Goal: Task Accomplishment & Management: Complete application form

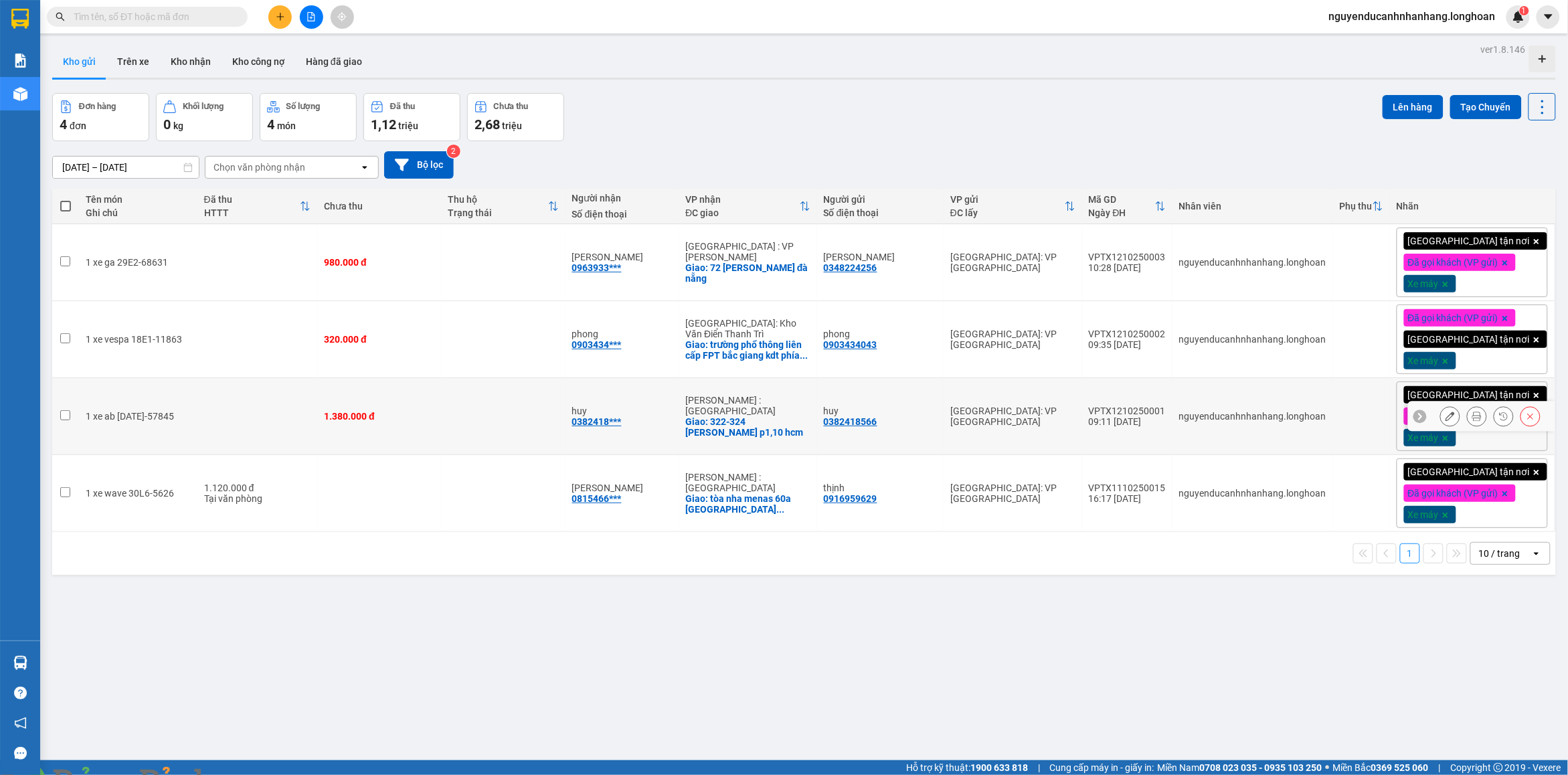
click at [1521, 419] on button at bounding box center [1530, 417] width 19 height 24
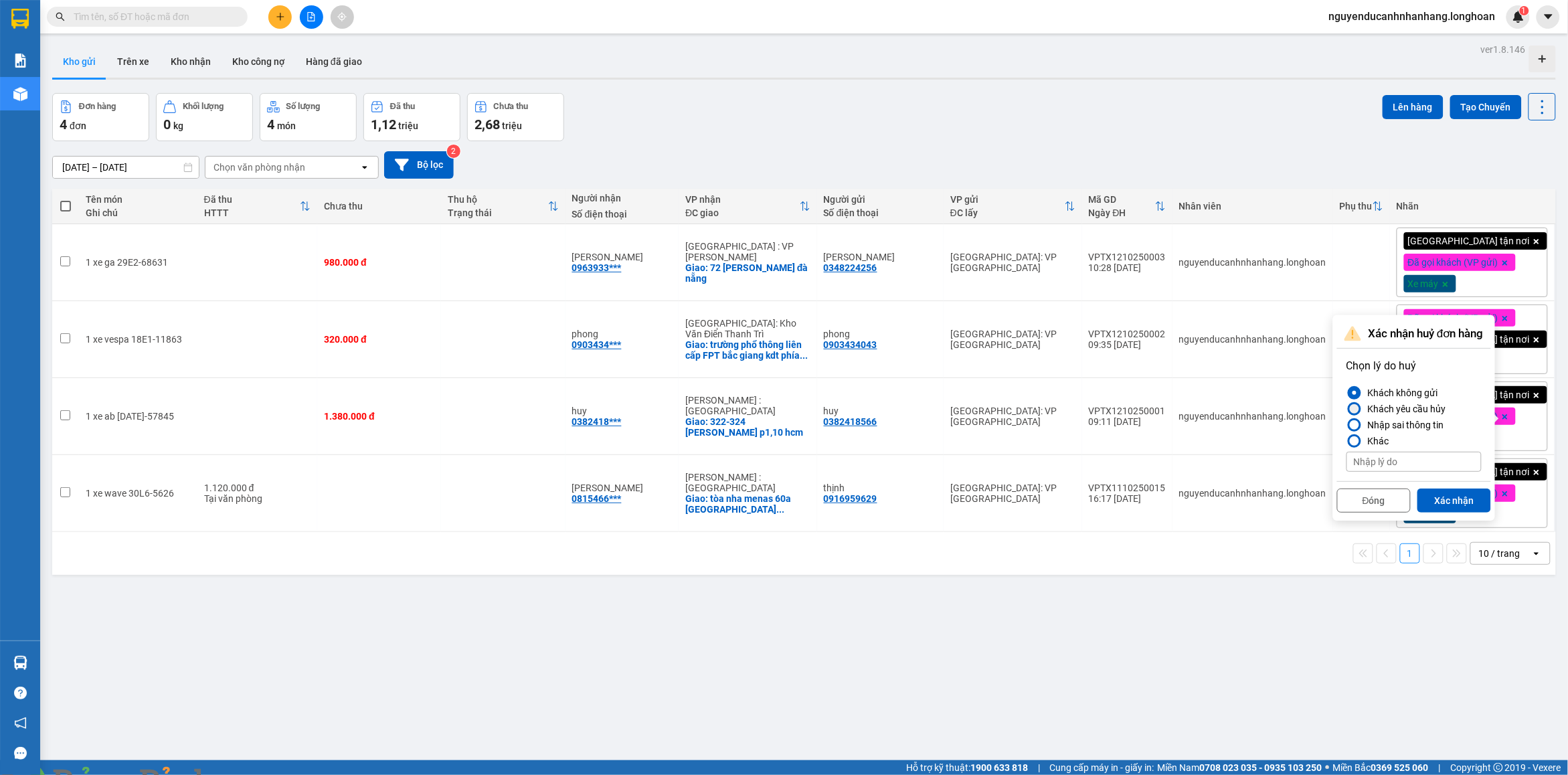
click at [1425, 410] on div "Khách yêu cầu hủy" at bounding box center [1404, 408] width 84 height 16
click at [1346, 409] on input "Khách yêu cầu hủy" at bounding box center [1346, 409] width 0 height 0
click at [1416, 394] on div "Khách không gửi" at bounding box center [1400, 392] width 76 height 16
click at [1346, 393] on input "Khách không gửi" at bounding box center [1346, 393] width 0 height 0
click at [1464, 503] on button "Xác nhận" at bounding box center [1454, 500] width 73 height 24
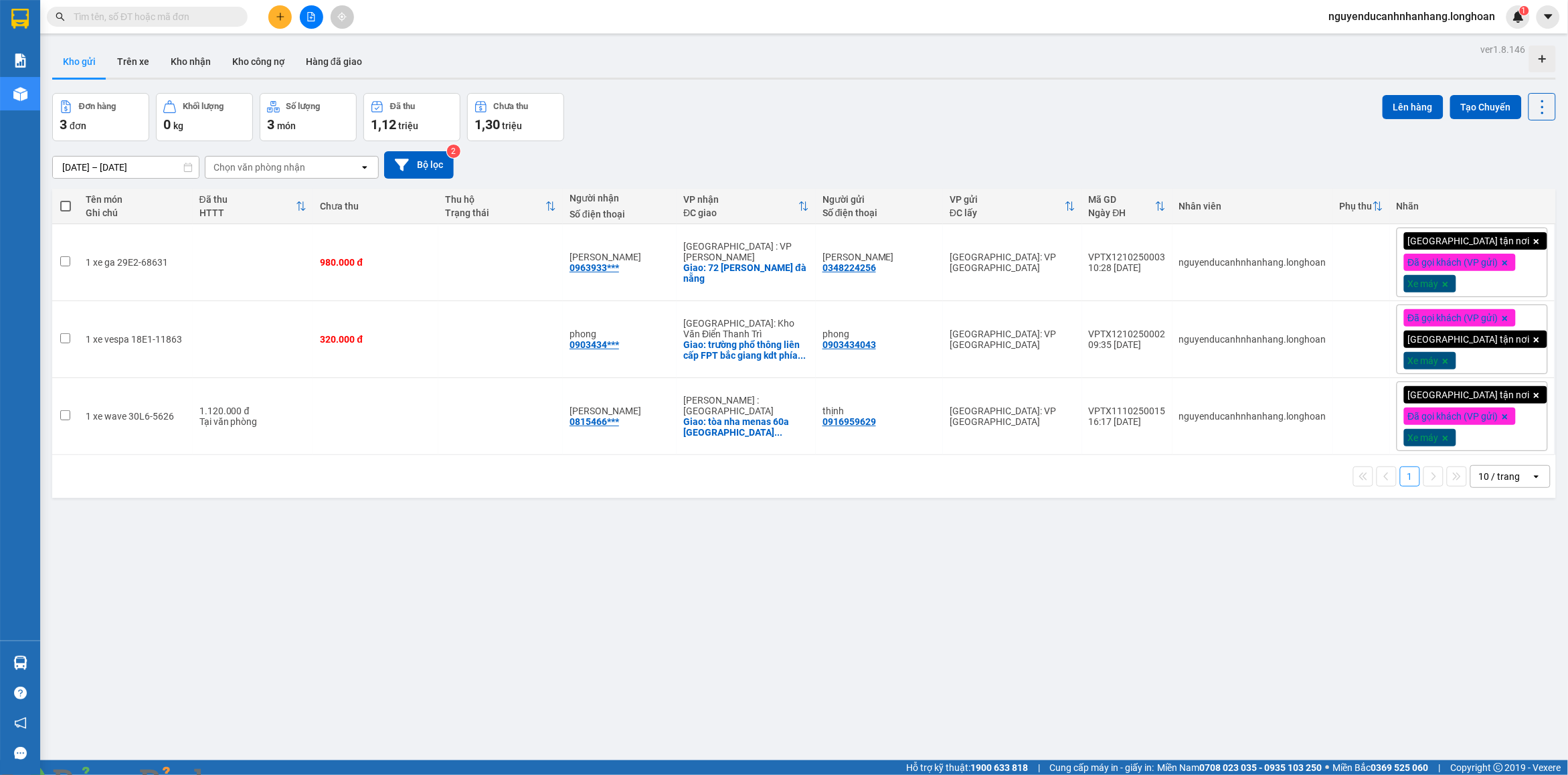
click at [536, 436] on td at bounding box center [501, 417] width 125 height 77
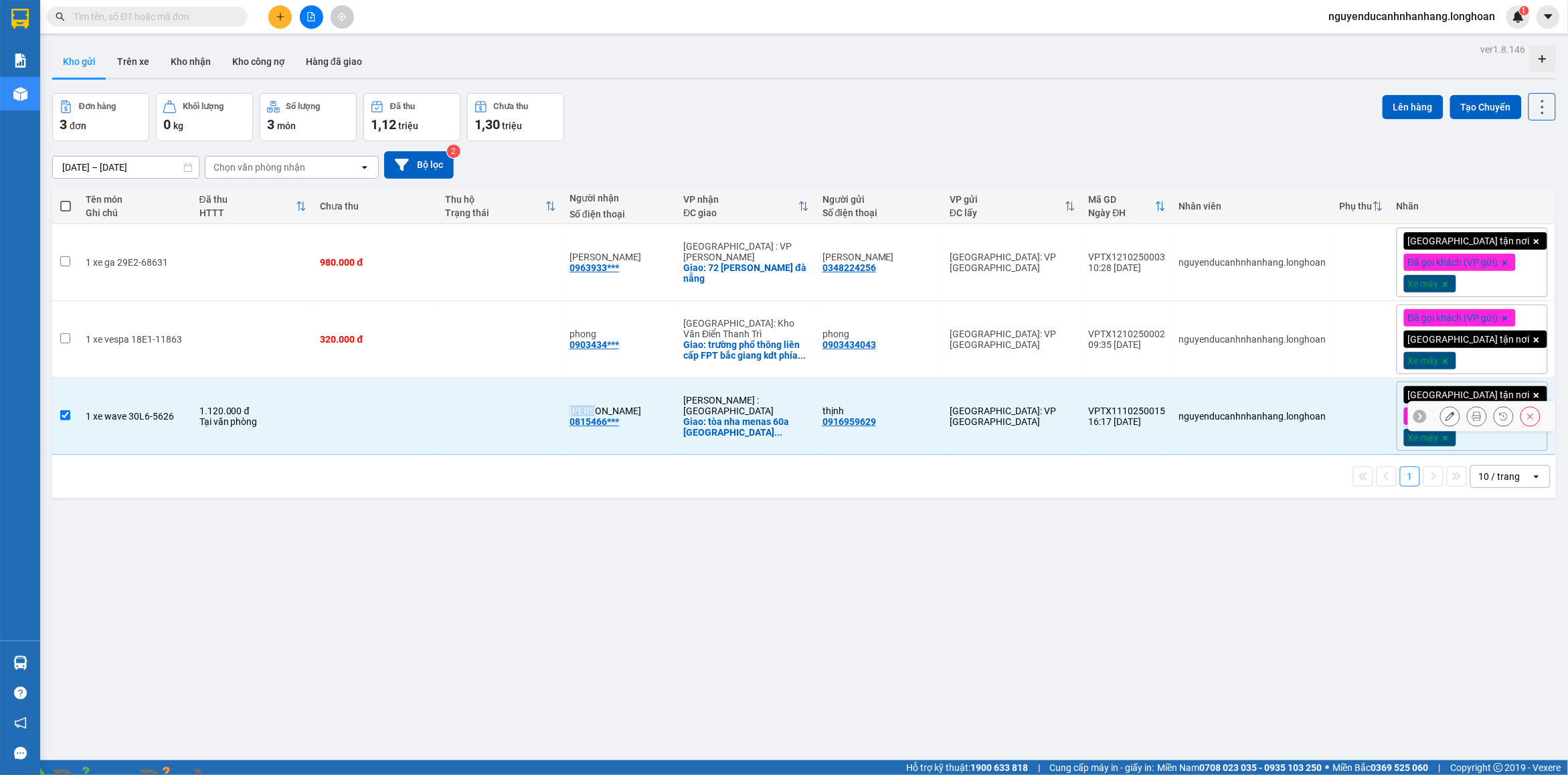
click at [536, 436] on td at bounding box center [501, 417] width 125 height 77
click at [263, 434] on td "1.120.000 đ Tại văn phòng" at bounding box center [253, 417] width 121 height 77
checkbox input "false"
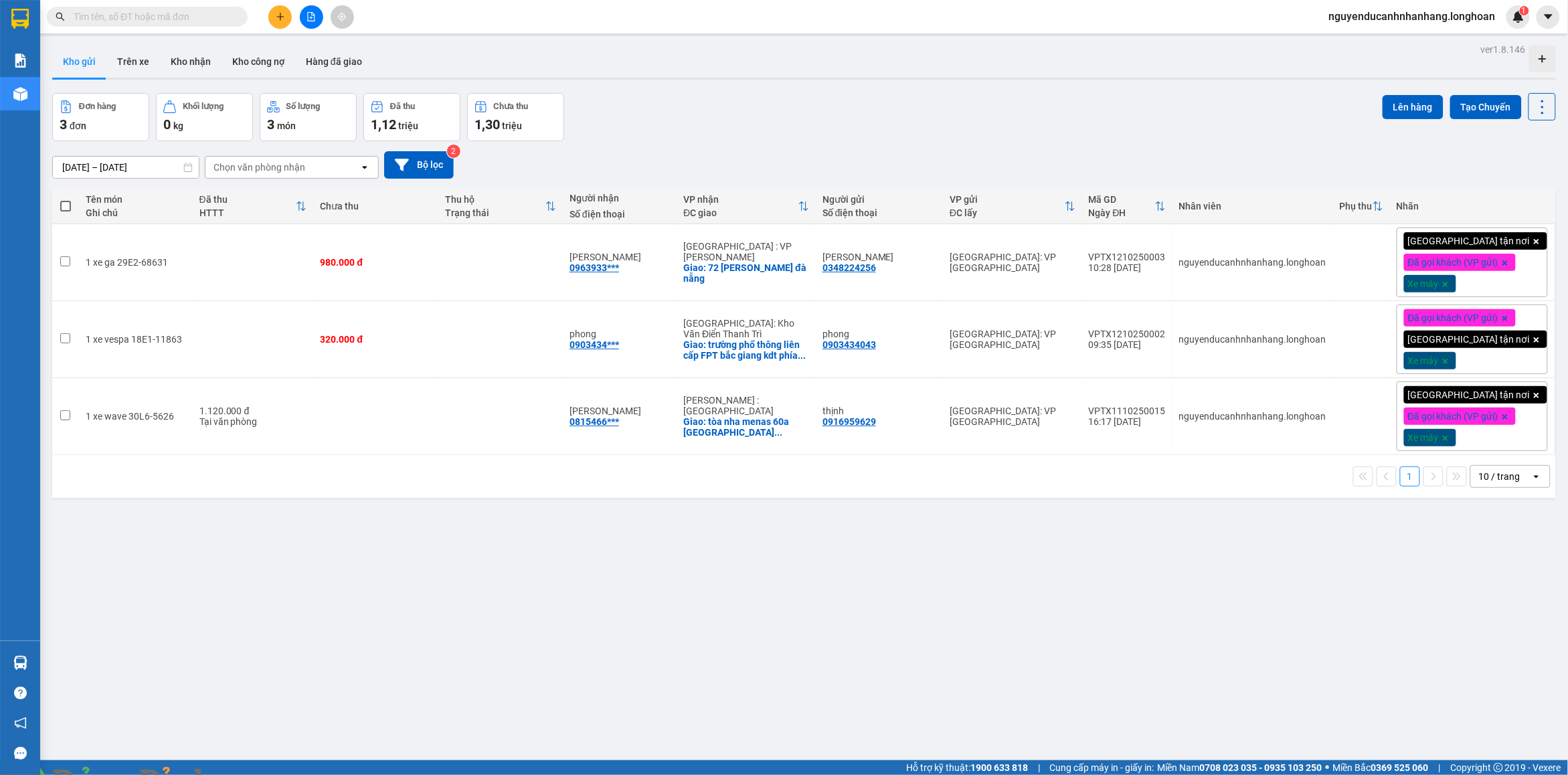
click at [275, 22] on button at bounding box center [280, 17] width 24 height 24
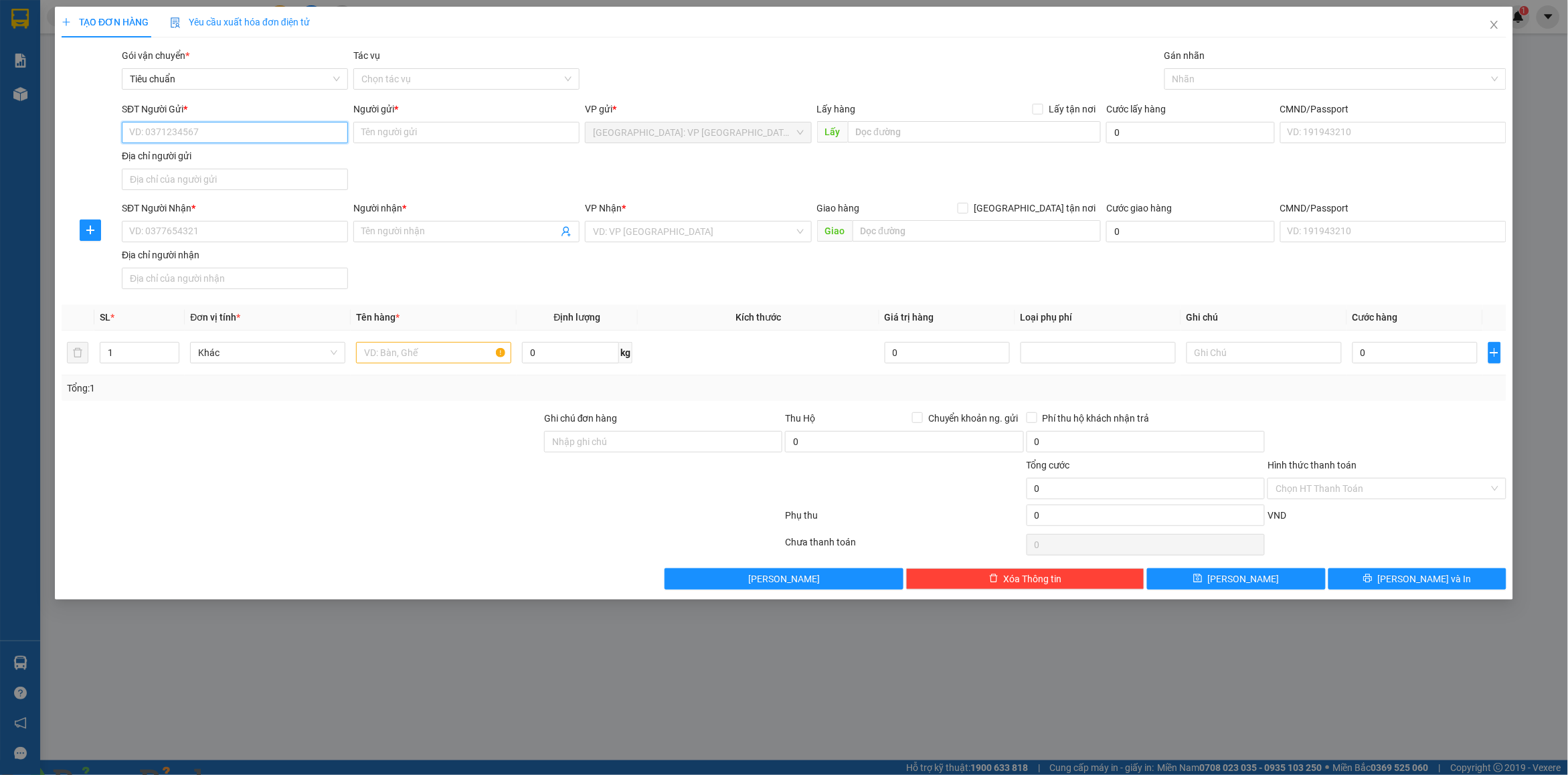
click at [297, 123] on input "SĐT Người Gửi *" at bounding box center [235, 132] width 226 height 21
type input "0968905335"
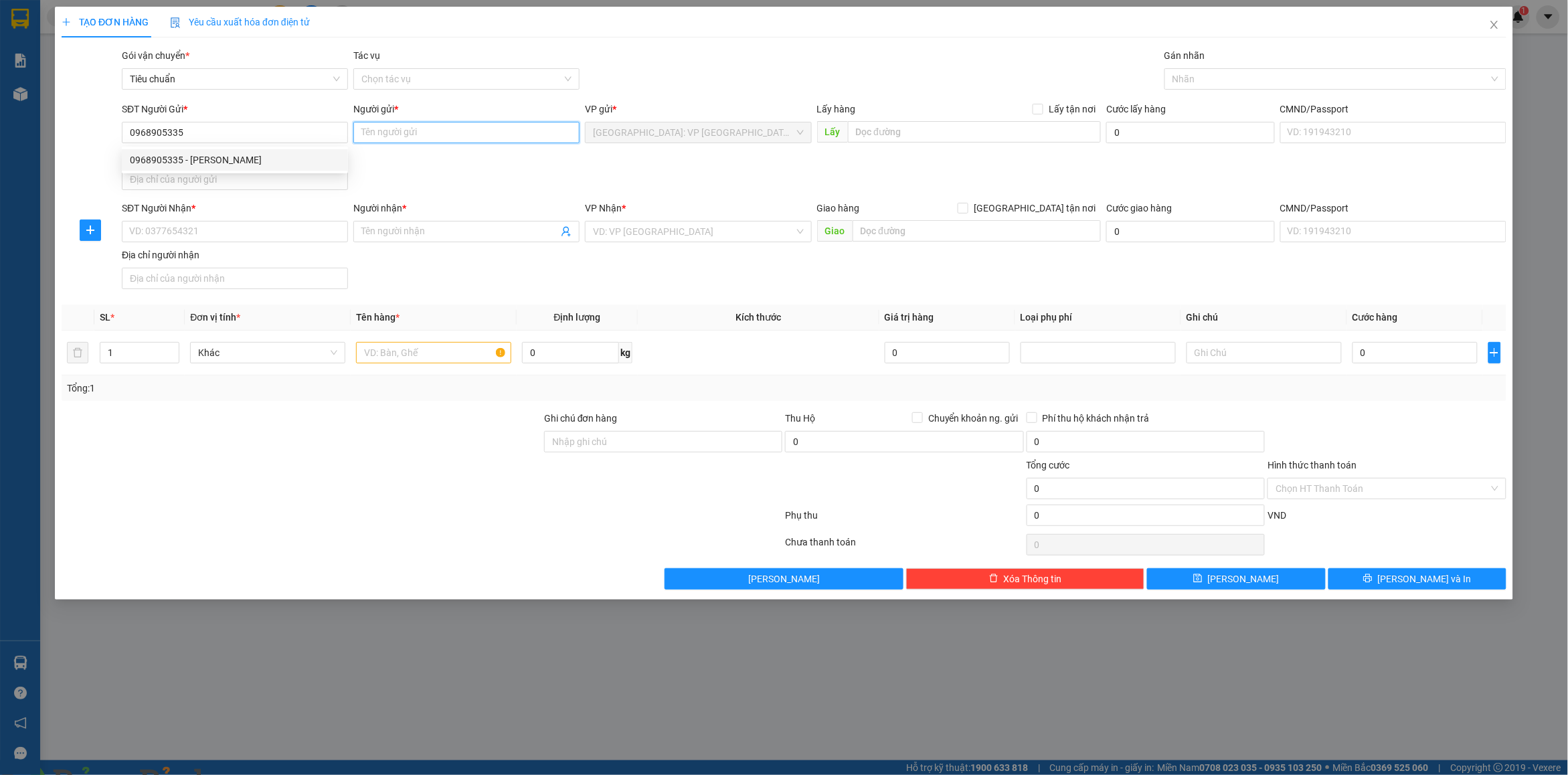
click at [416, 128] on input "Người gửi *" at bounding box center [466, 132] width 226 height 21
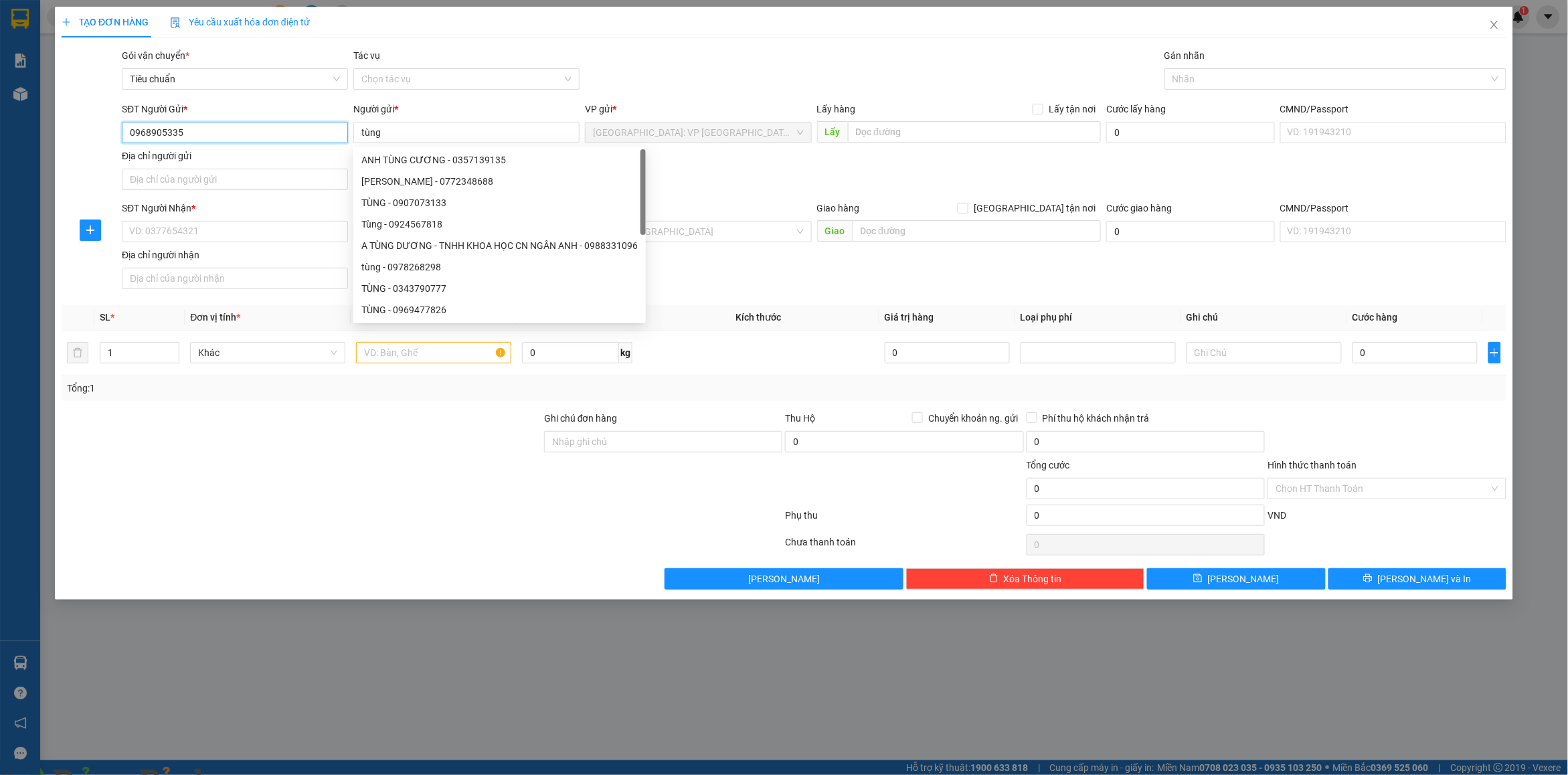
click at [201, 130] on input "0968905335" at bounding box center [235, 132] width 226 height 21
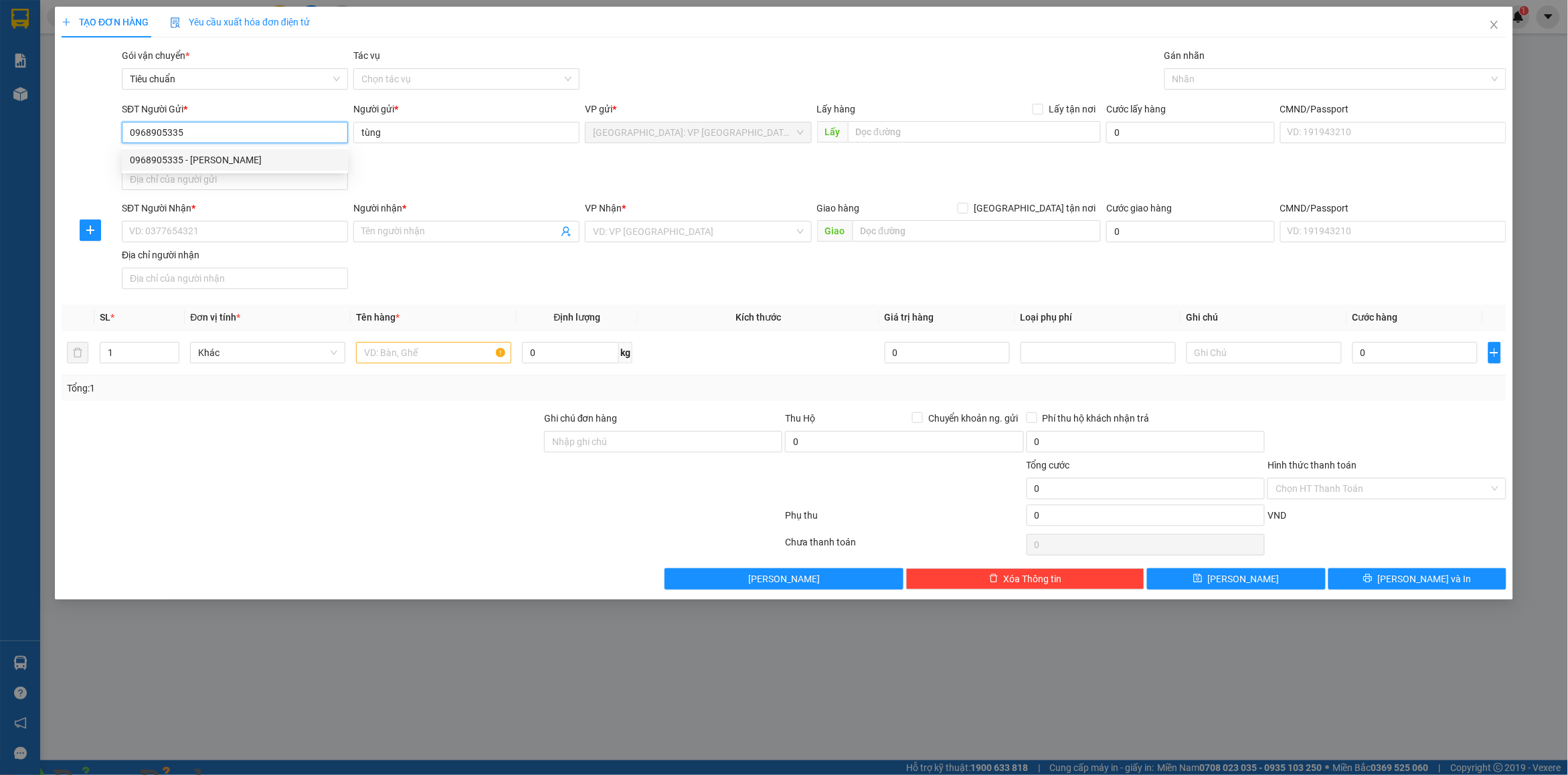
click at [207, 162] on div "0968905335 - [PERSON_NAME]" at bounding box center [234, 159] width 210 height 15
type input "tùng"
click at [196, 229] on input "SĐT Người Nhận *" at bounding box center [235, 232] width 226 height 21
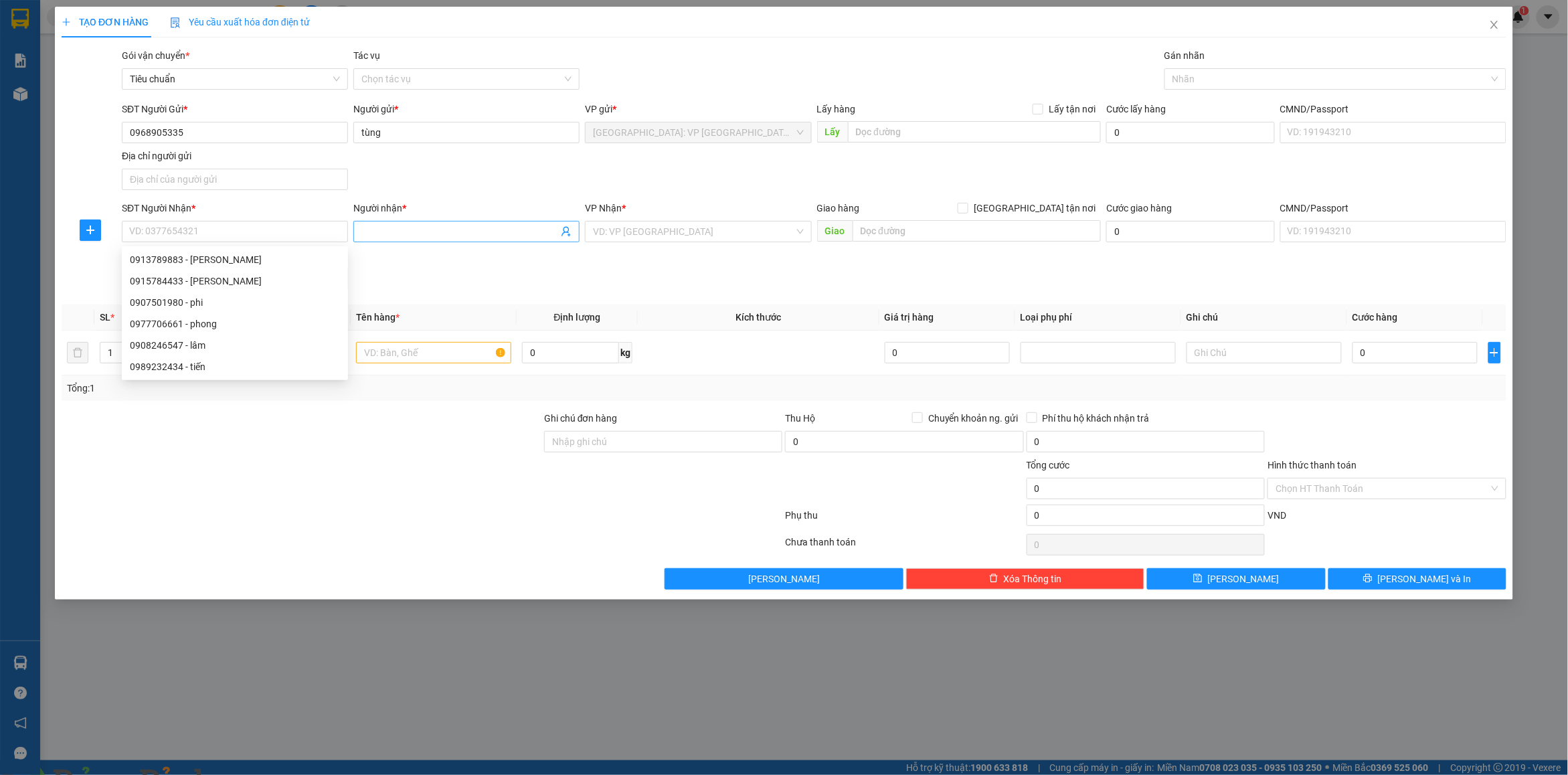
click at [372, 236] on input "Người nhận *" at bounding box center [459, 232] width 197 height 15
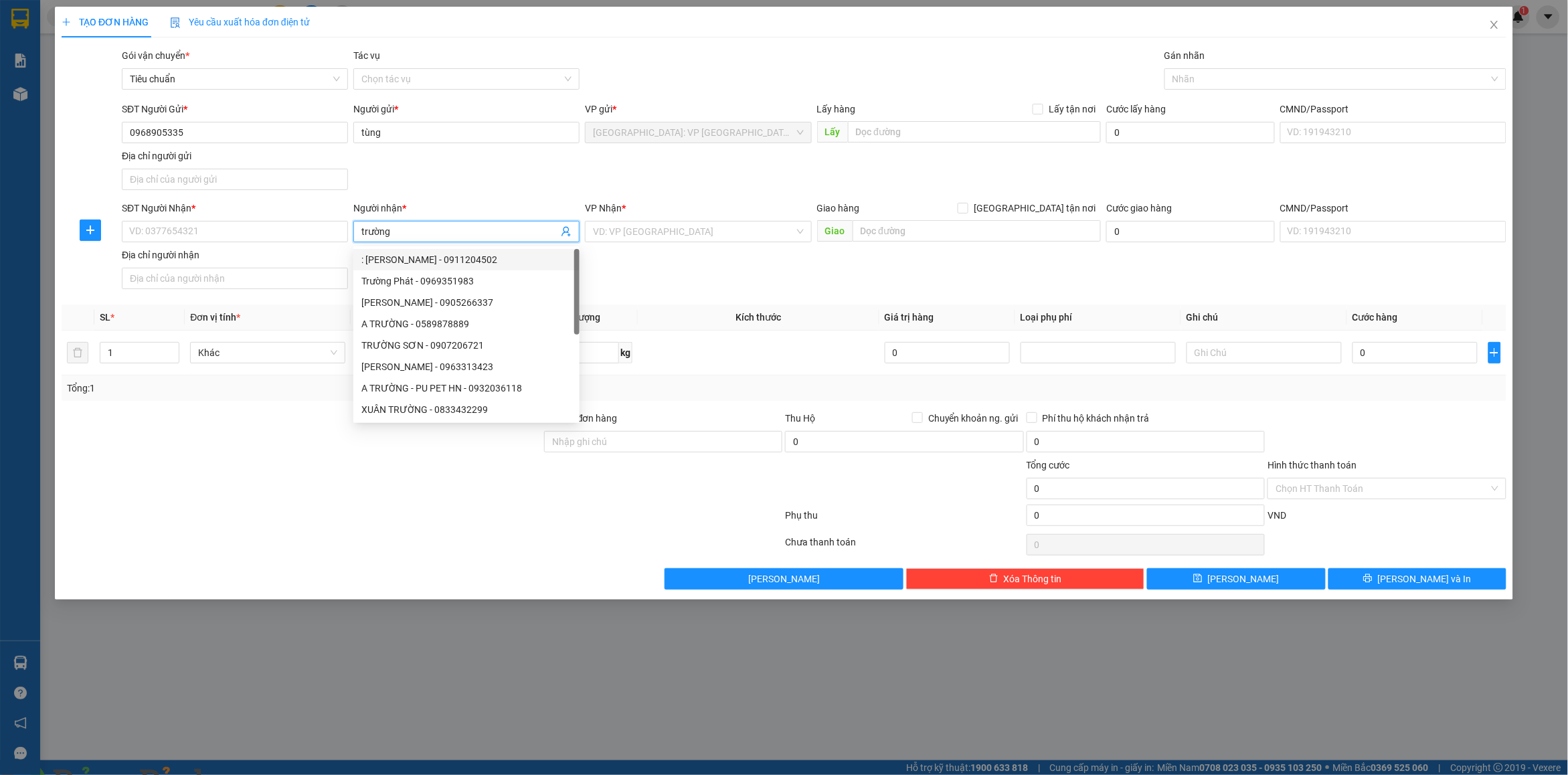
type input "trường"
click at [774, 288] on div "SĐT Người Nhận * VD: 0377654321 Người nhận * trường VP Nhận * VD: VP [GEOGRAPHI…" at bounding box center [814, 247] width 1390 height 94
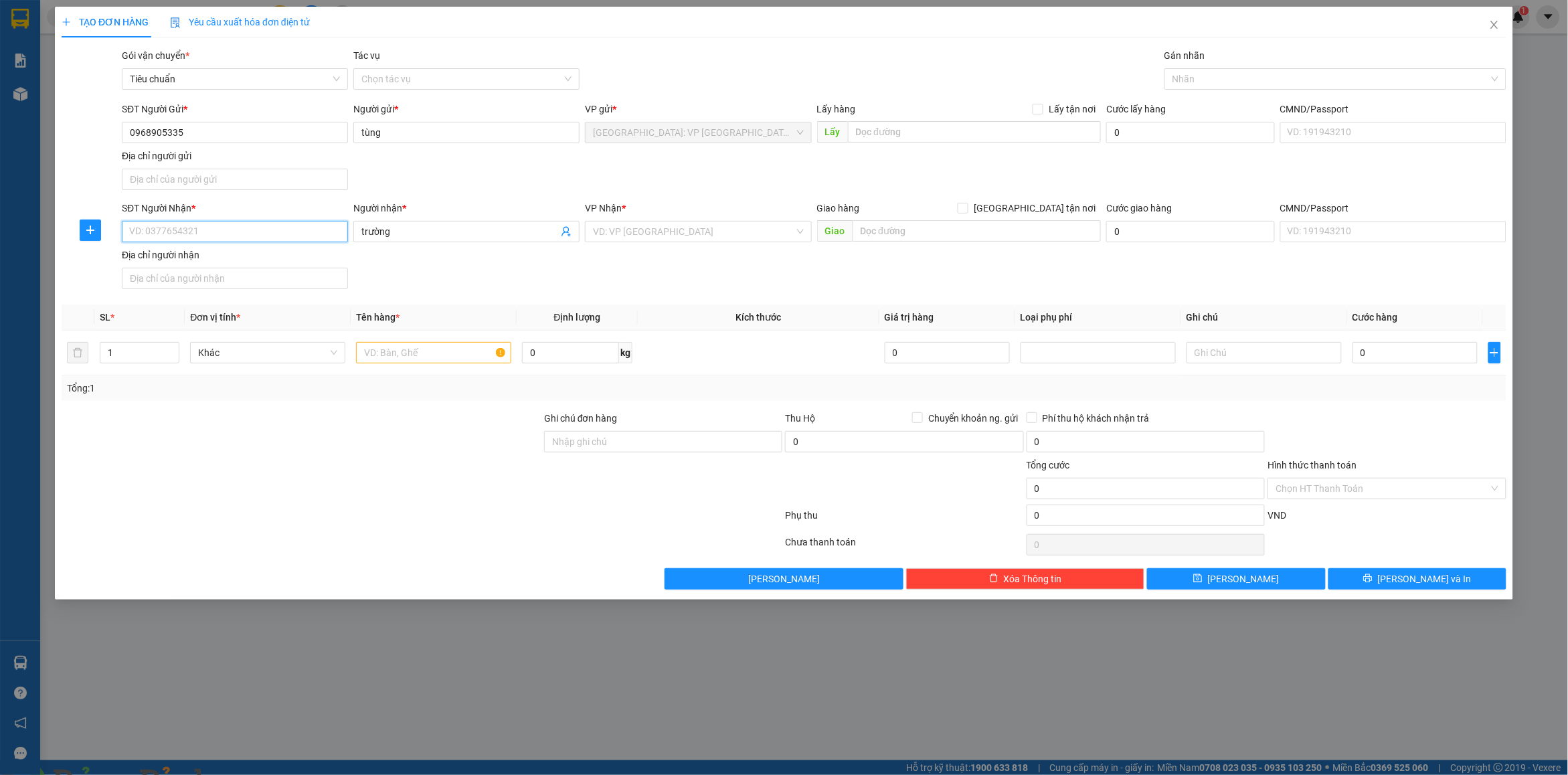
click at [240, 233] on input "SĐT Người Nhận *" at bounding box center [235, 232] width 226 height 21
type input "0913698691"
click at [263, 263] on div "0913698691 - [GEOGRAPHIC_DATA]" at bounding box center [234, 259] width 210 height 15
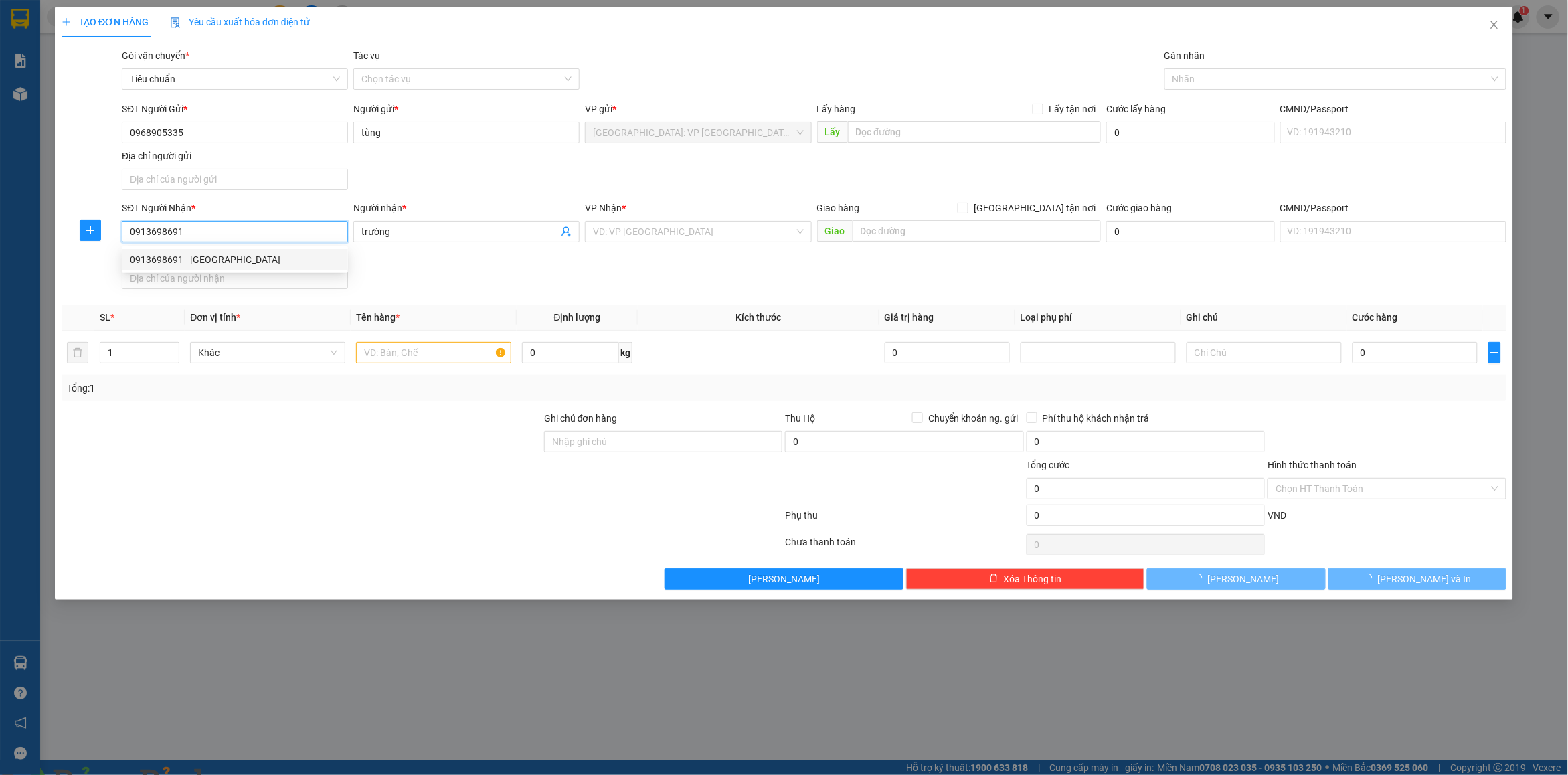
type input "[PERSON_NAME]"
checkbox input "true"
type input "107 tôn đức Thắng phường [GEOGRAPHIC_DATA] tỉnh [GEOGRAPHIC_DATA]"
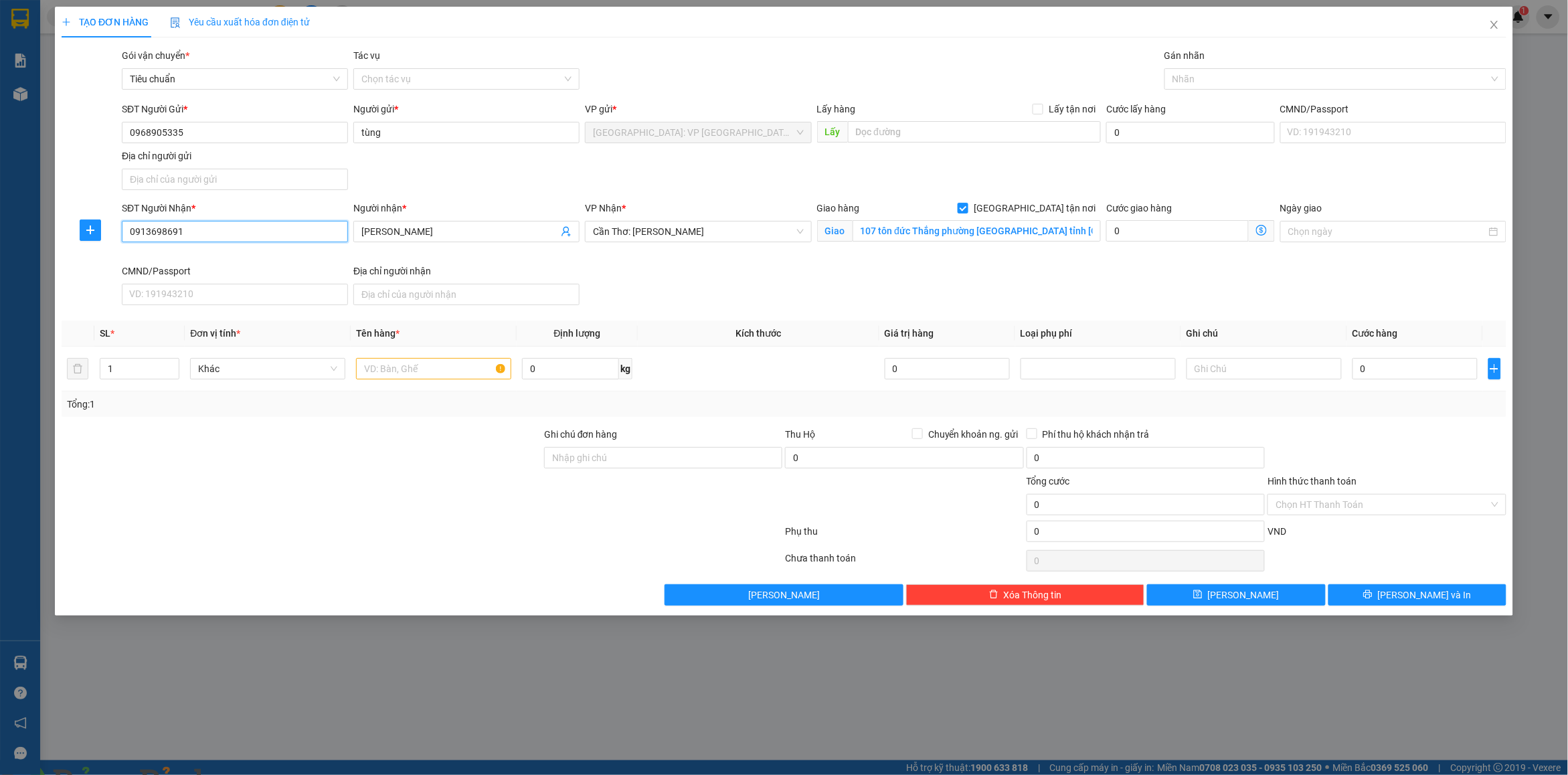
type input "0913698691"
click at [246, 774] on img at bounding box center [243, 783] width 8 height 8
click at [1237, 84] on div at bounding box center [1328, 78] width 321 height 16
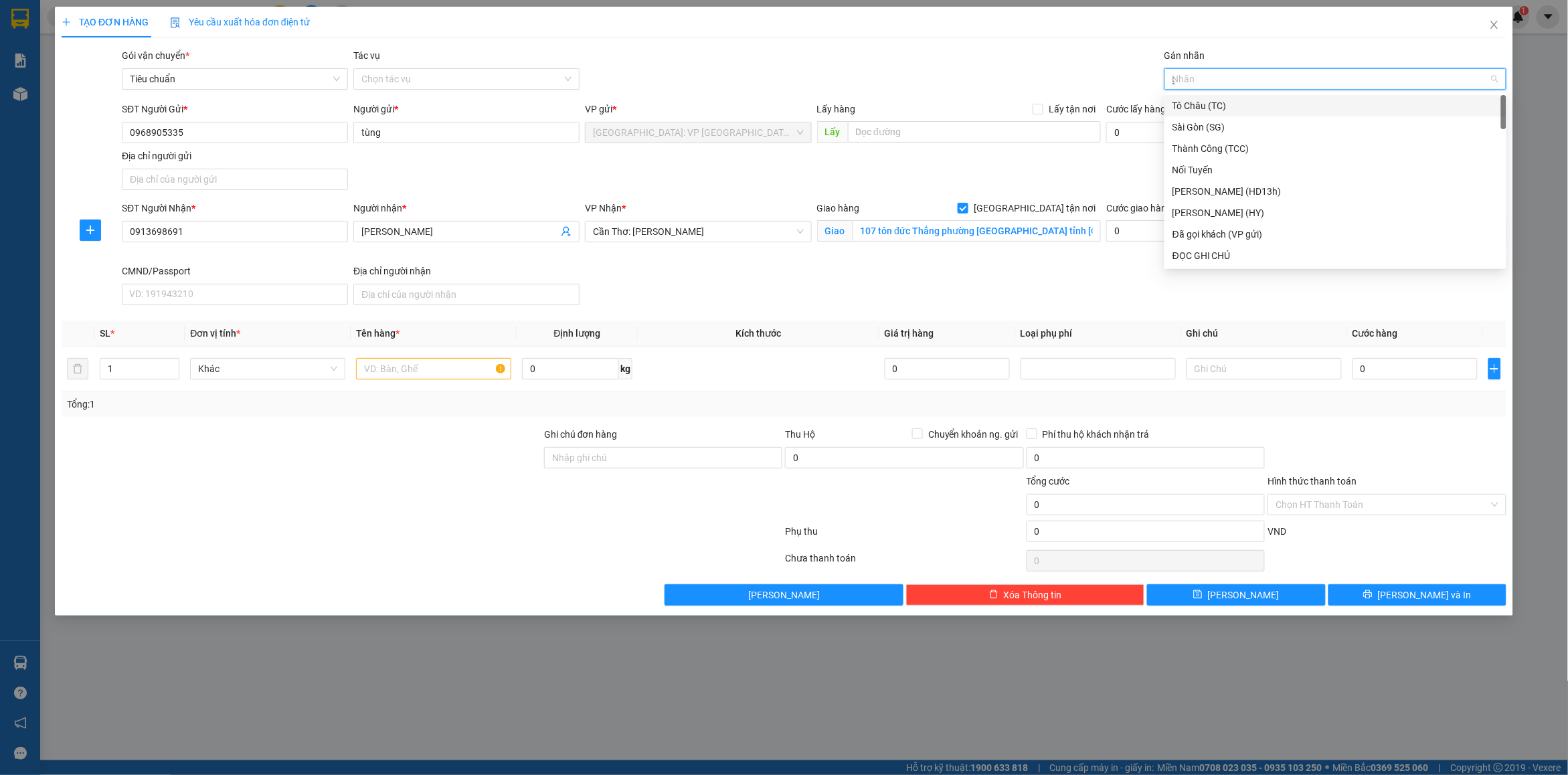
type input "gt"
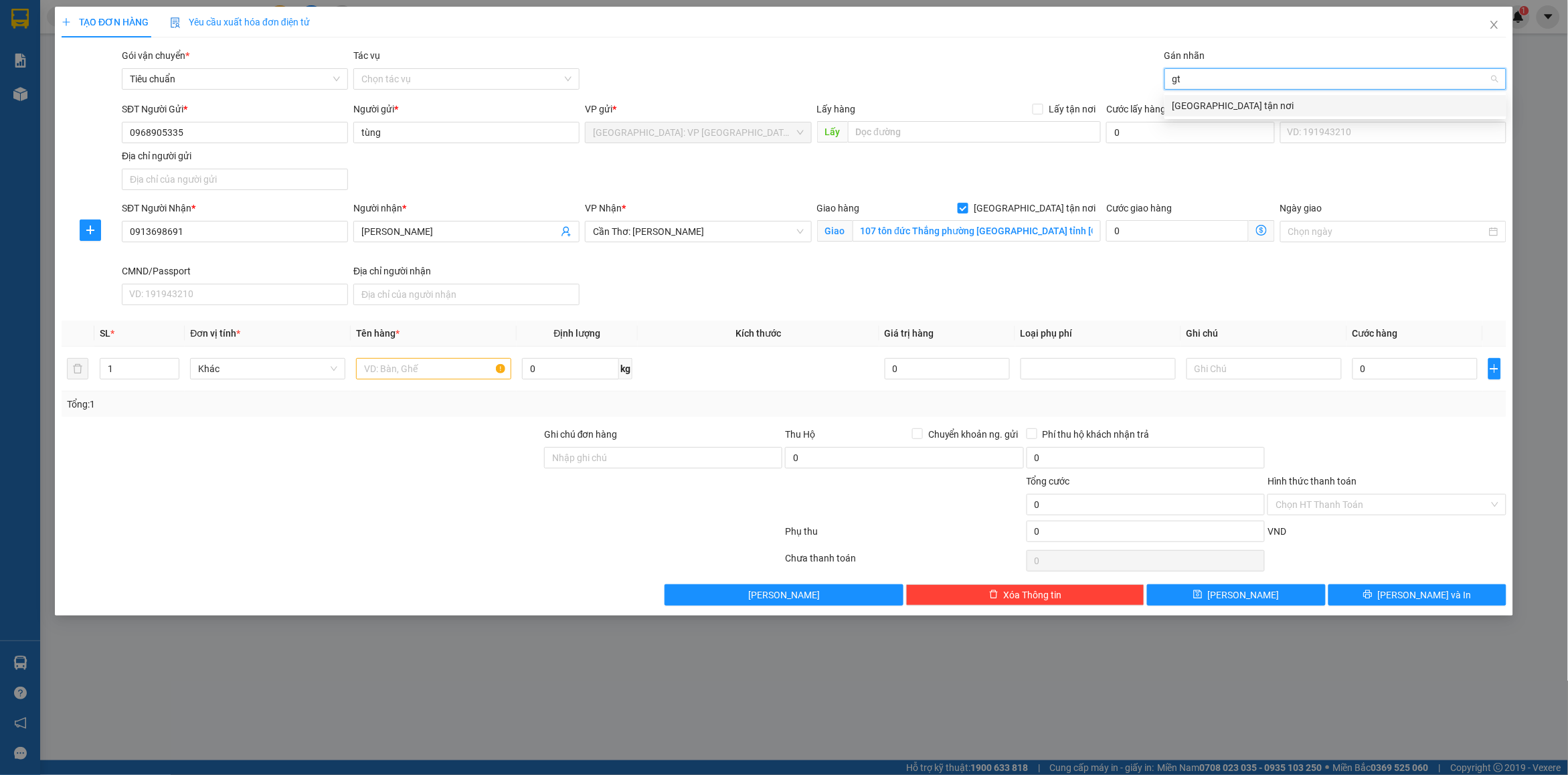
click at [1236, 103] on div "[GEOGRAPHIC_DATA] tận nơi" at bounding box center [1335, 105] width 326 height 15
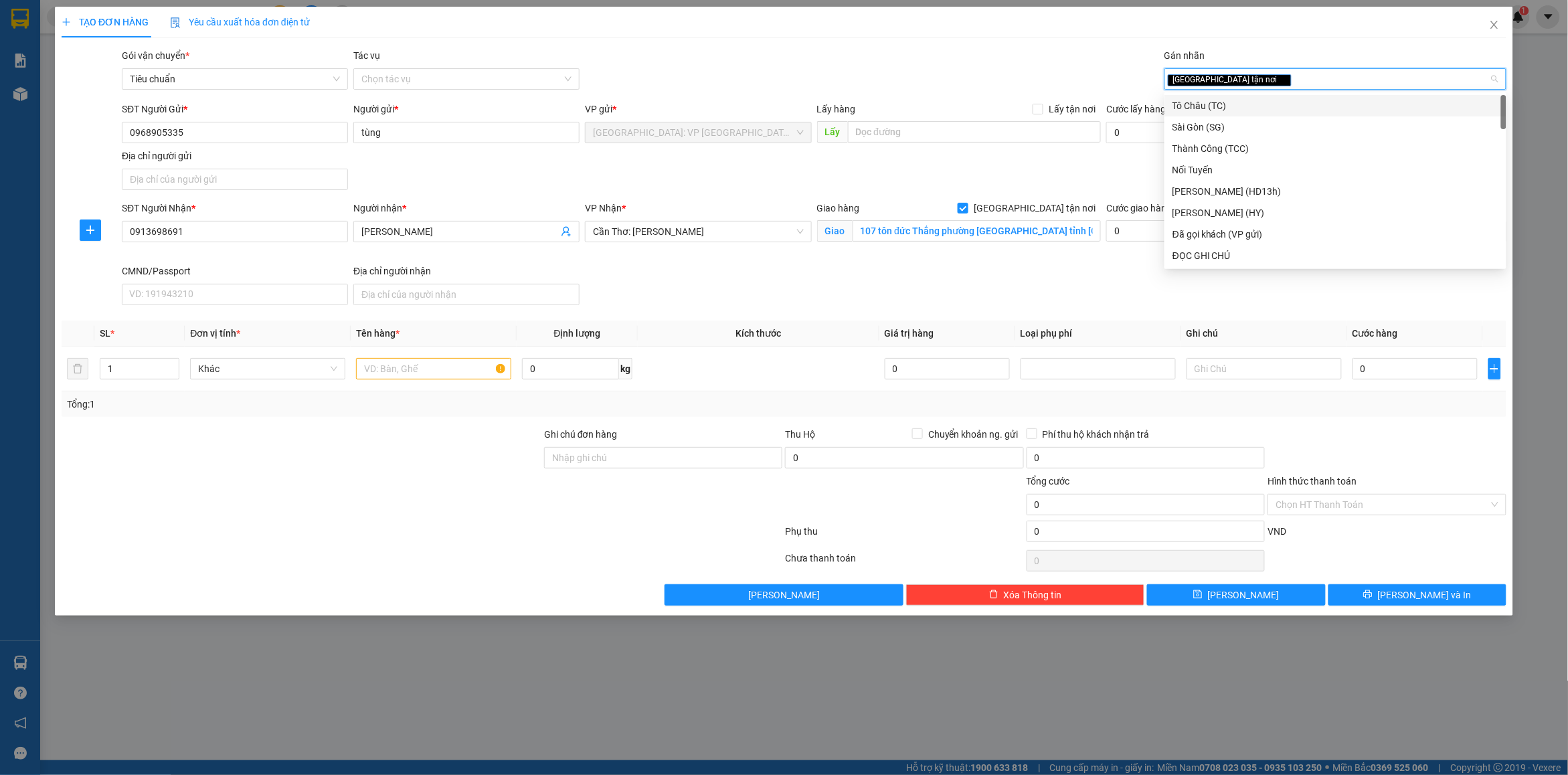
click at [919, 41] on div "TẠO ĐƠN HÀNG Yêu cầu xuất hóa đơn điện tử Transit Pickup Surcharge Ids Transit …" at bounding box center [784, 306] width 1445 height 599
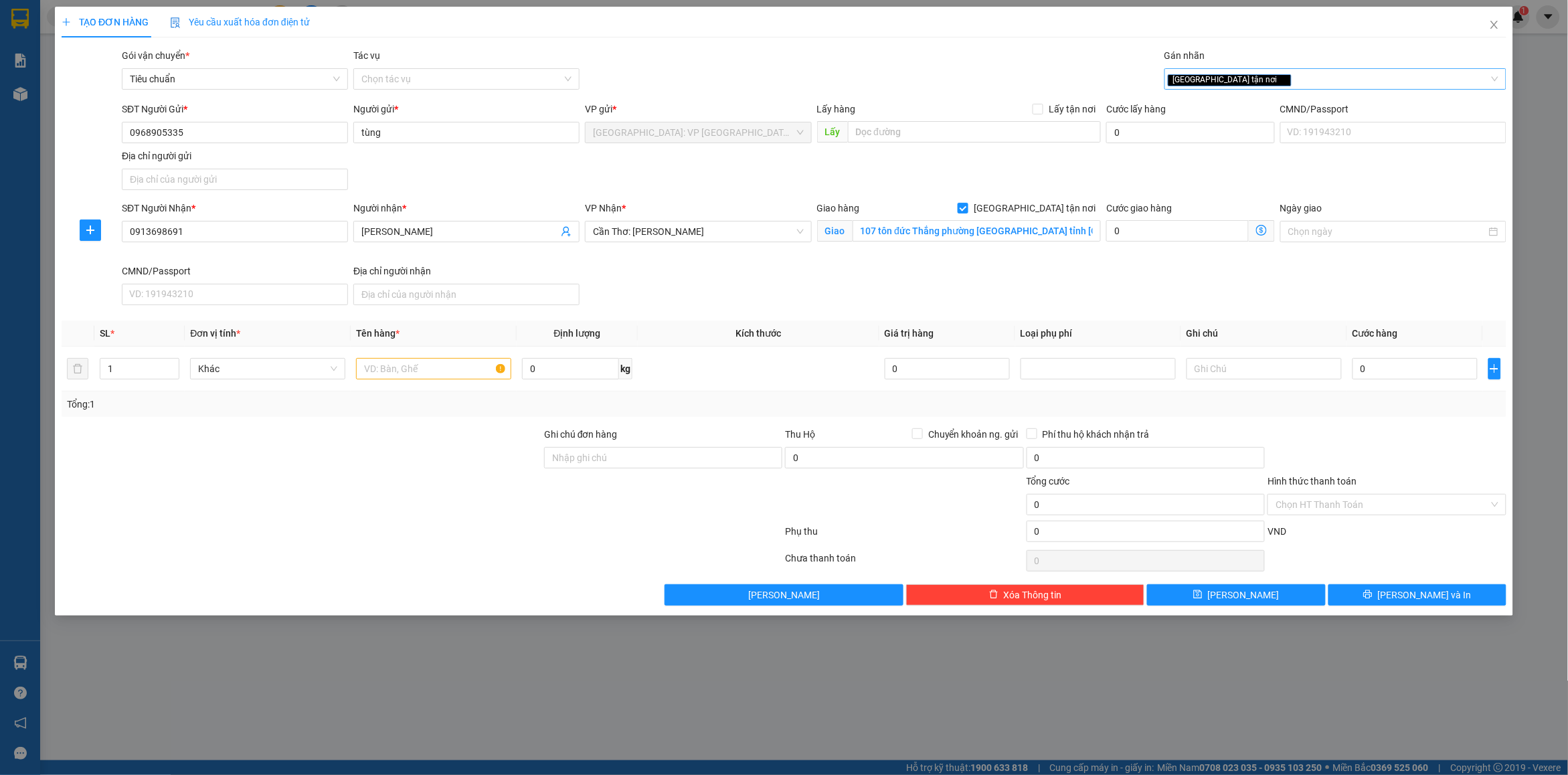
click at [1272, 73] on div "[GEOGRAPHIC_DATA] tận nơi" at bounding box center [1328, 78] width 321 height 16
type input "d"
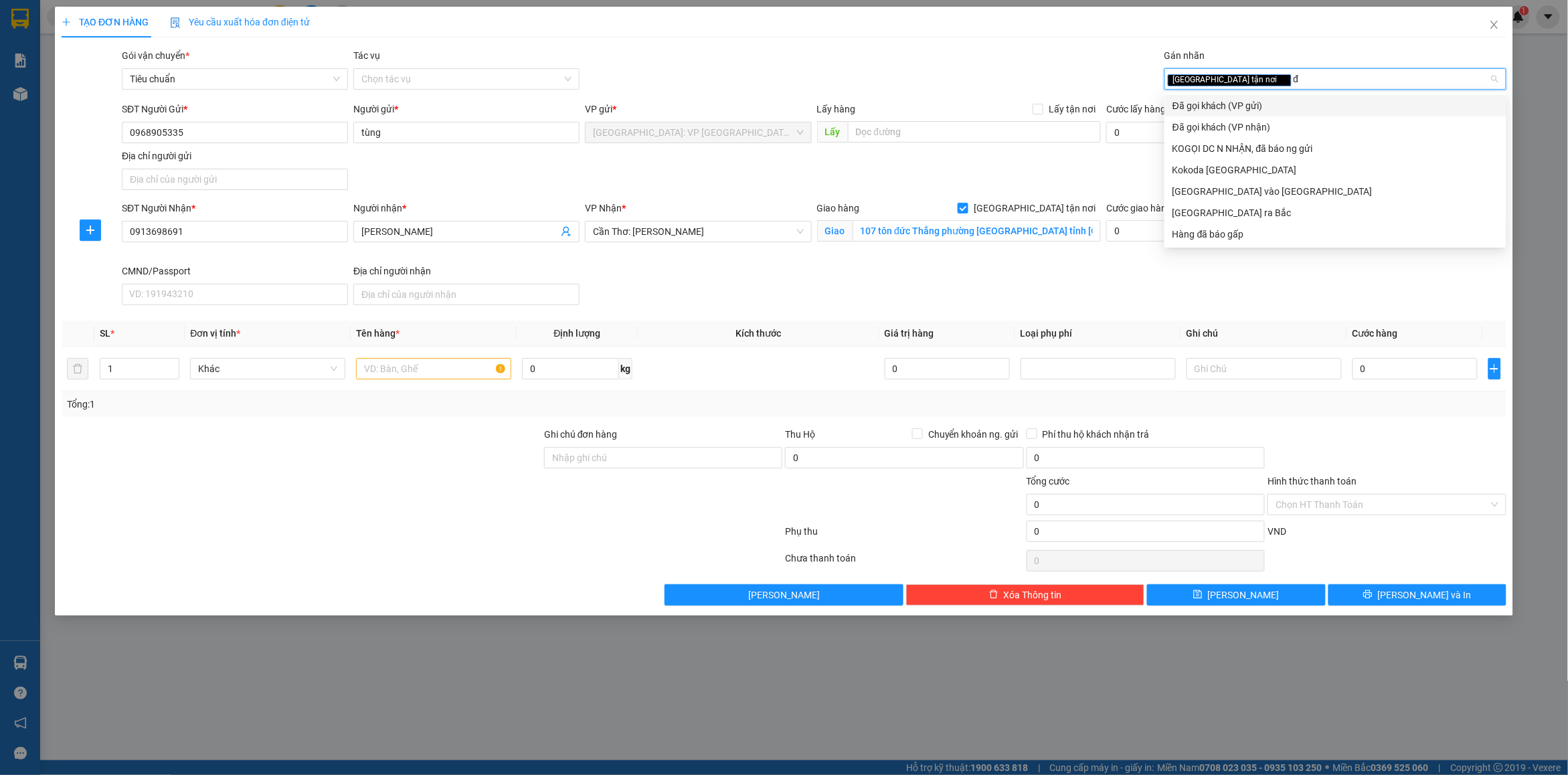
type input "đã"
click at [1251, 99] on div "Đã gọi khách (VP gửi)" at bounding box center [1335, 105] width 326 height 15
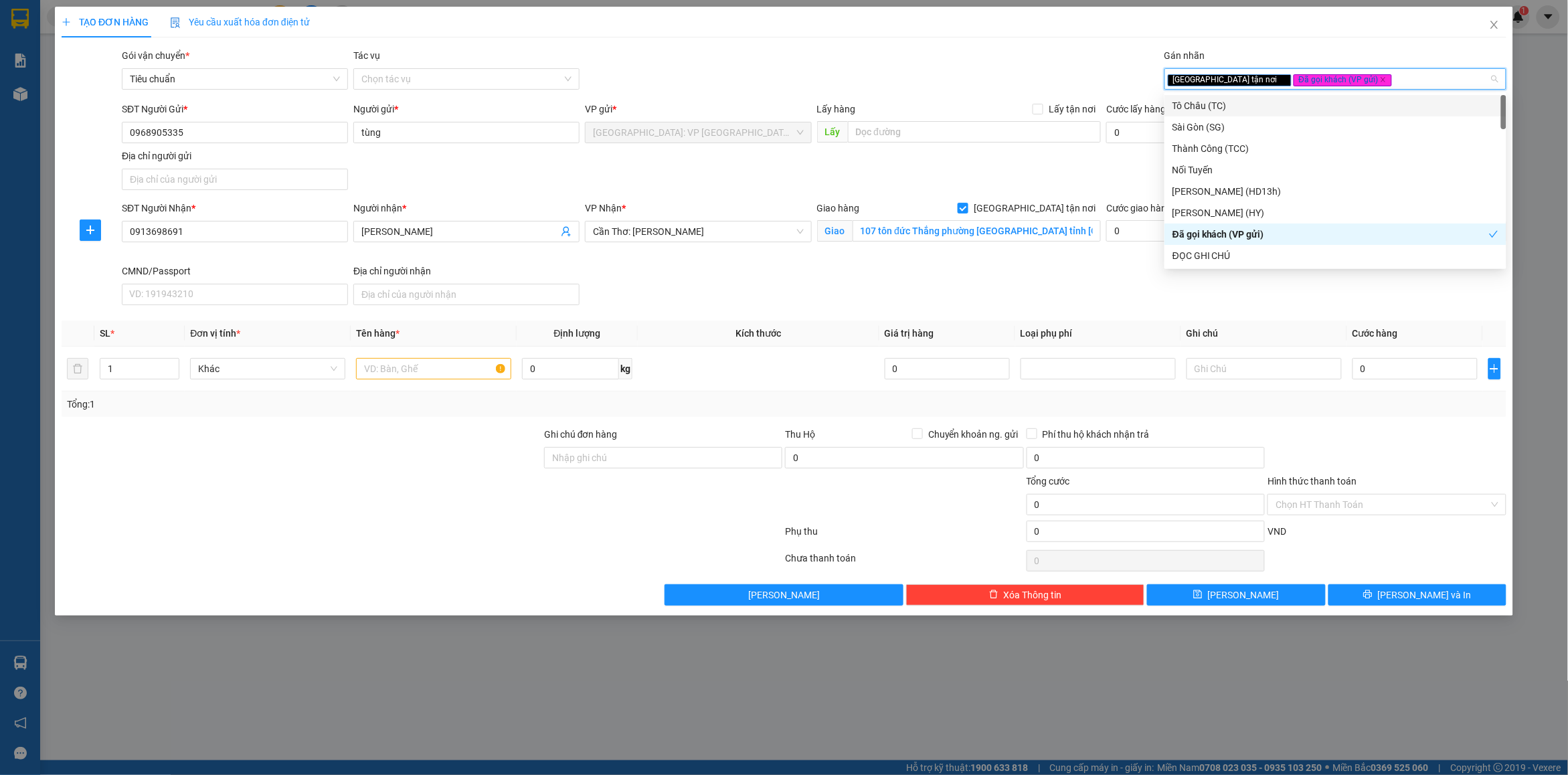
click at [1362, 87] on div "[GEOGRAPHIC_DATA] tận nơi Đã gọi khách (VP gửi)" at bounding box center [1328, 78] width 321 height 16
click at [968, 55] on div "Gói vận chuyển * Tiêu chuẩn Tác vụ Chọn tác vụ Gán nhãn Giao tận nơi Đã gọi k…" at bounding box center [814, 72] width 1390 height 47
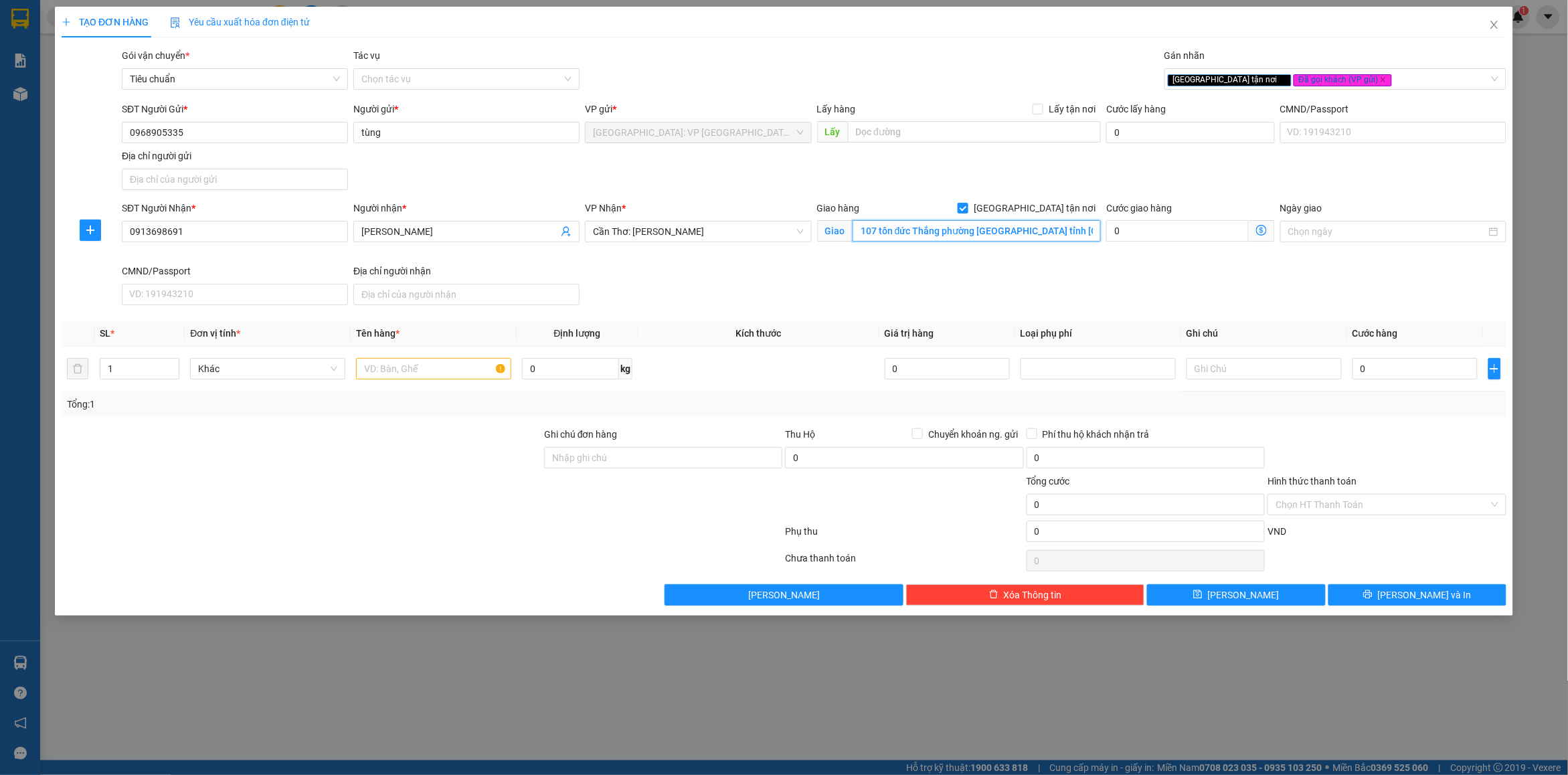
click at [888, 225] on input "107 tôn đức Thắng phường [GEOGRAPHIC_DATA] tỉnh [GEOGRAPHIC_DATA]" at bounding box center [976, 231] width 249 height 21
type input "44 [PERSON_NAME] tân thành tp cà mau"
click at [433, 370] on input "text" at bounding box center [434, 369] width 155 height 21
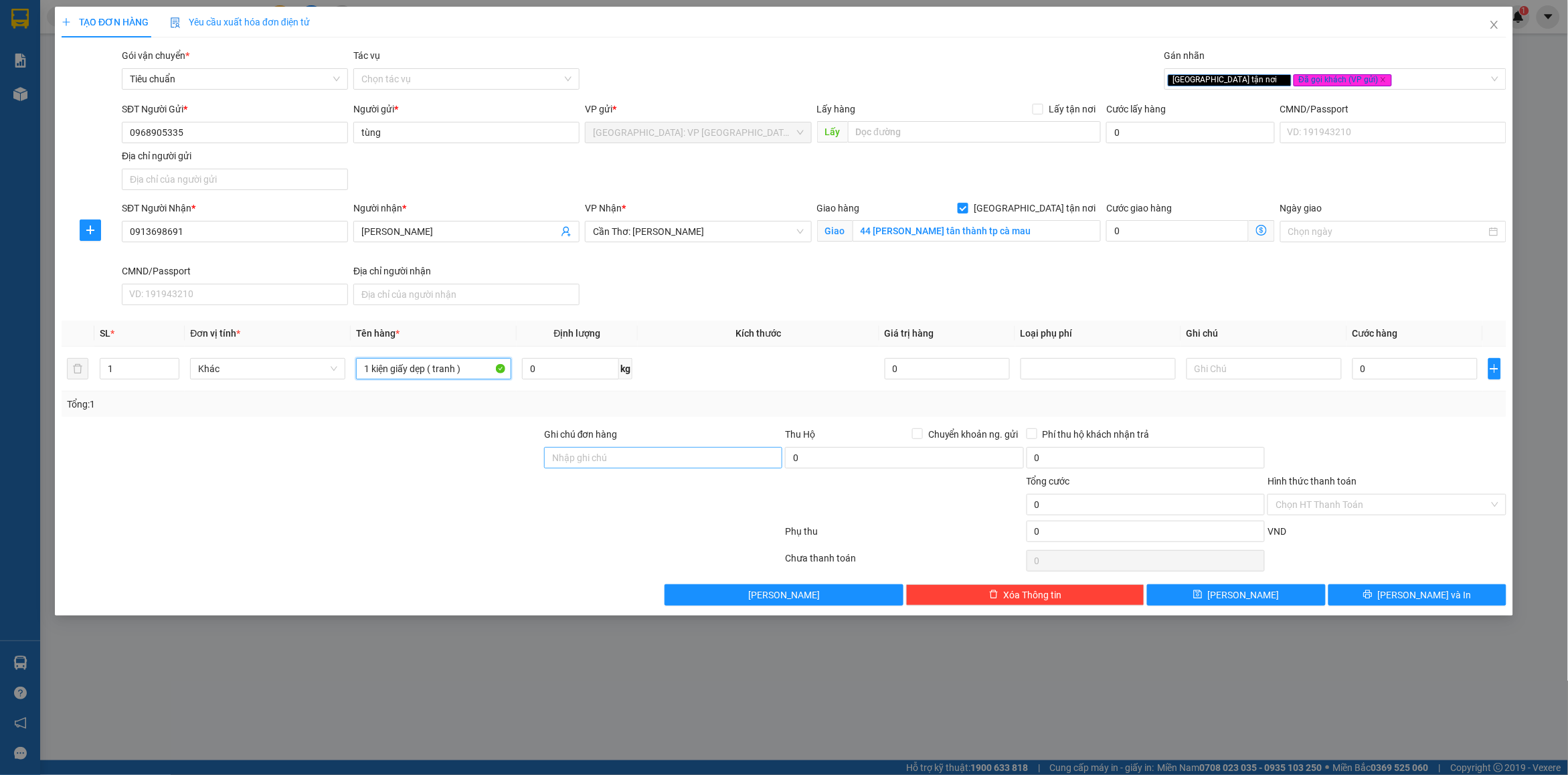
type input "1 kiện giấy dẹp ( tranh )"
click at [673, 467] on input "Ghi chú đơn hàng" at bounding box center [663, 458] width 238 height 21
type input "nhận nguyên kiện bể vỡ không đền"
click at [738, 400] on div "Tổng: 1" at bounding box center [784, 404] width 1434 height 15
click at [1460, 443] on div at bounding box center [1386, 451] width 241 height 47
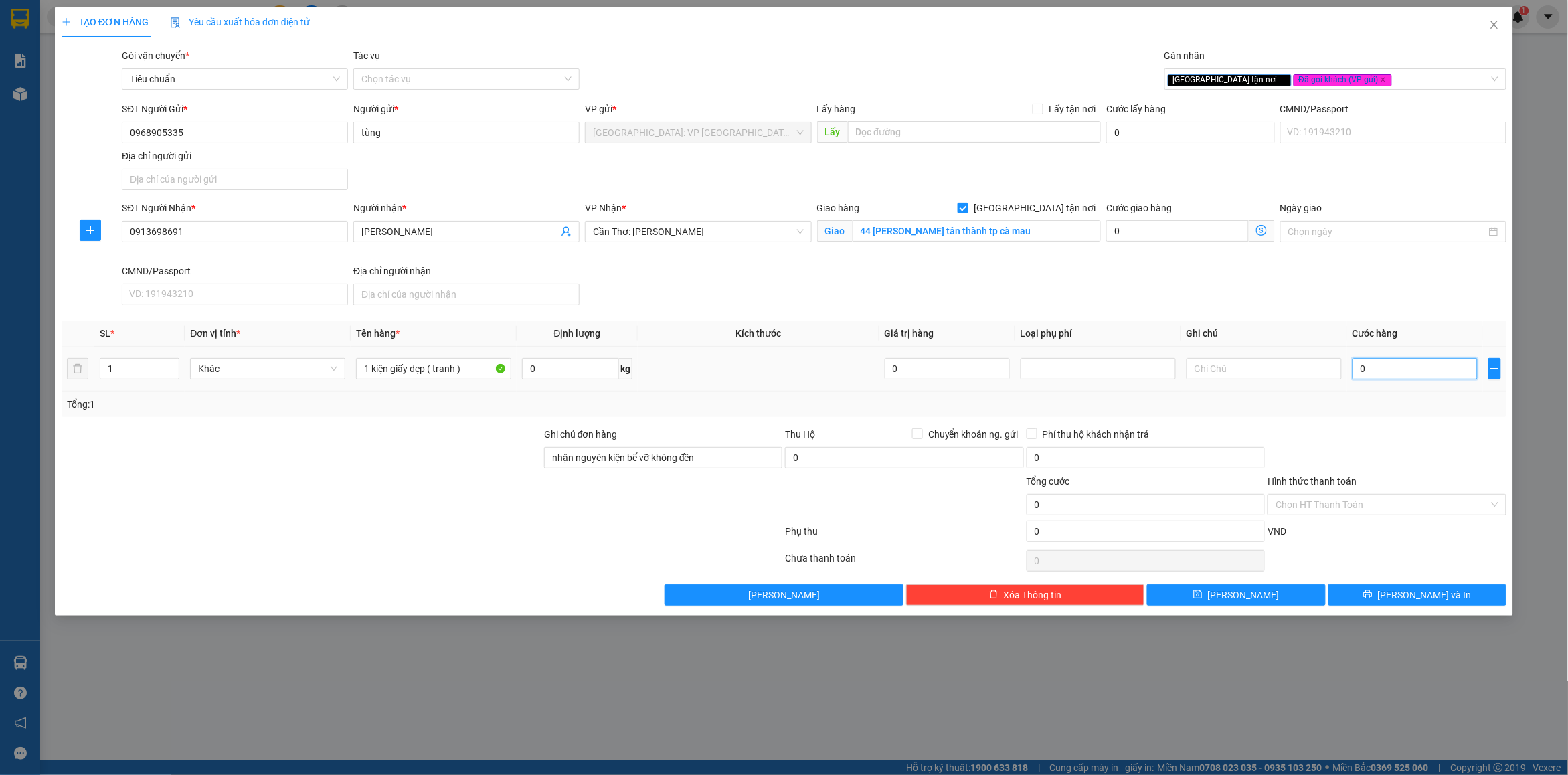
click at [1370, 376] on input "0" at bounding box center [1415, 369] width 125 height 21
type input "1"
type input "15"
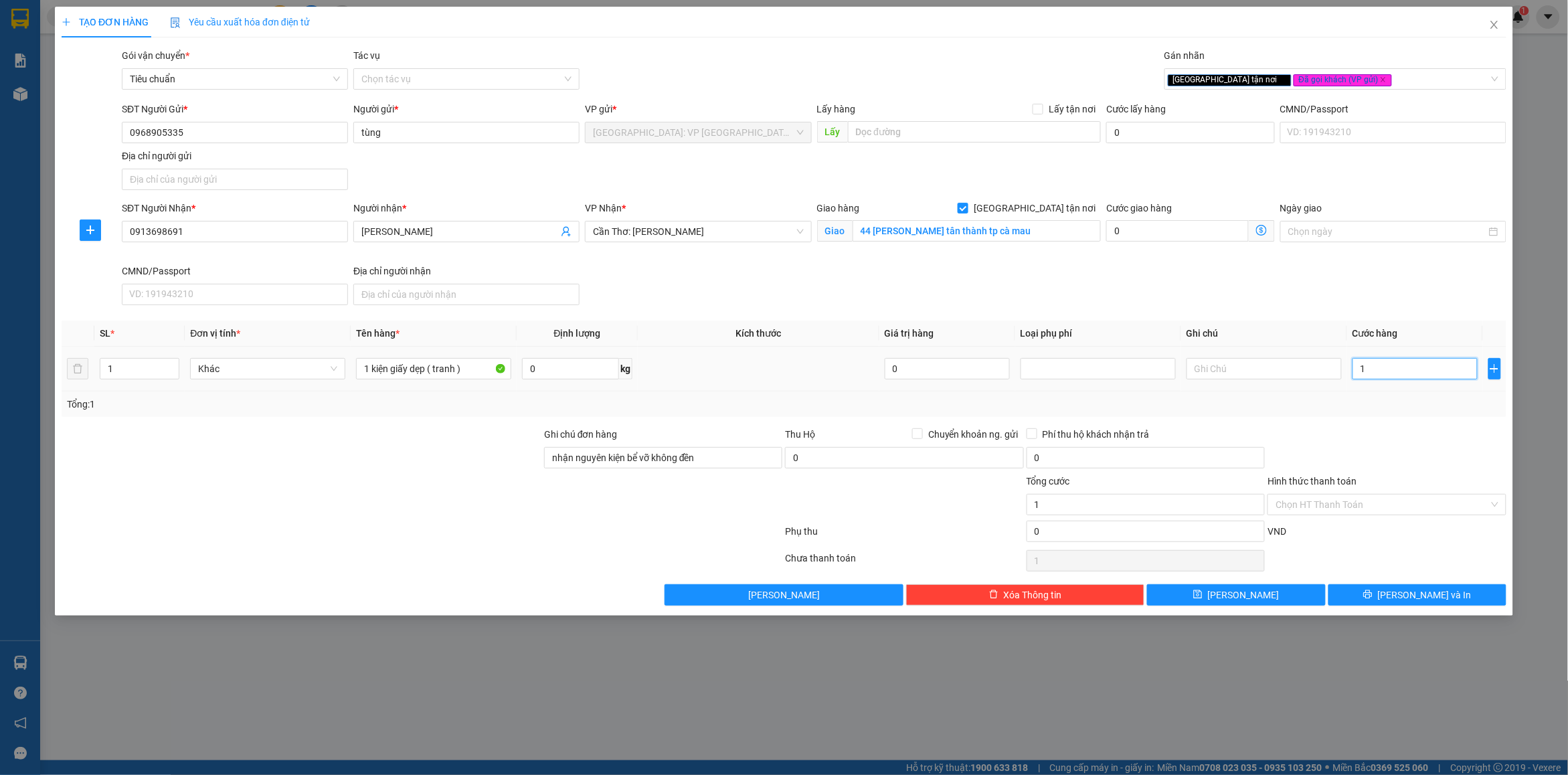
type input "15"
type input "150"
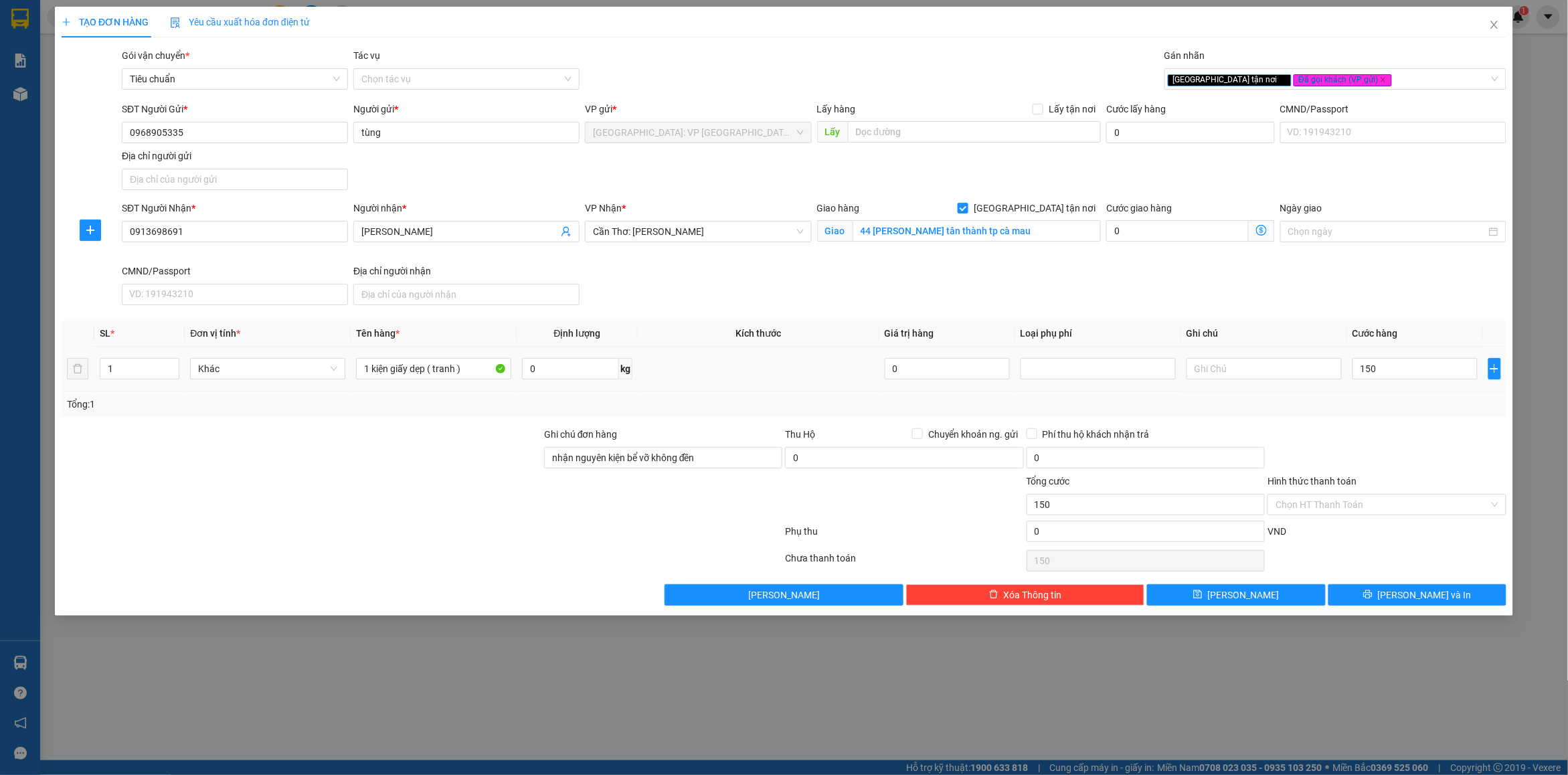
type input "150.000"
click at [1362, 430] on div at bounding box center [1386, 451] width 241 height 47
click at [1345, 600] on button "[PERSON_NAME] và In" at bounding box center [1417, 595] width 178 height 21
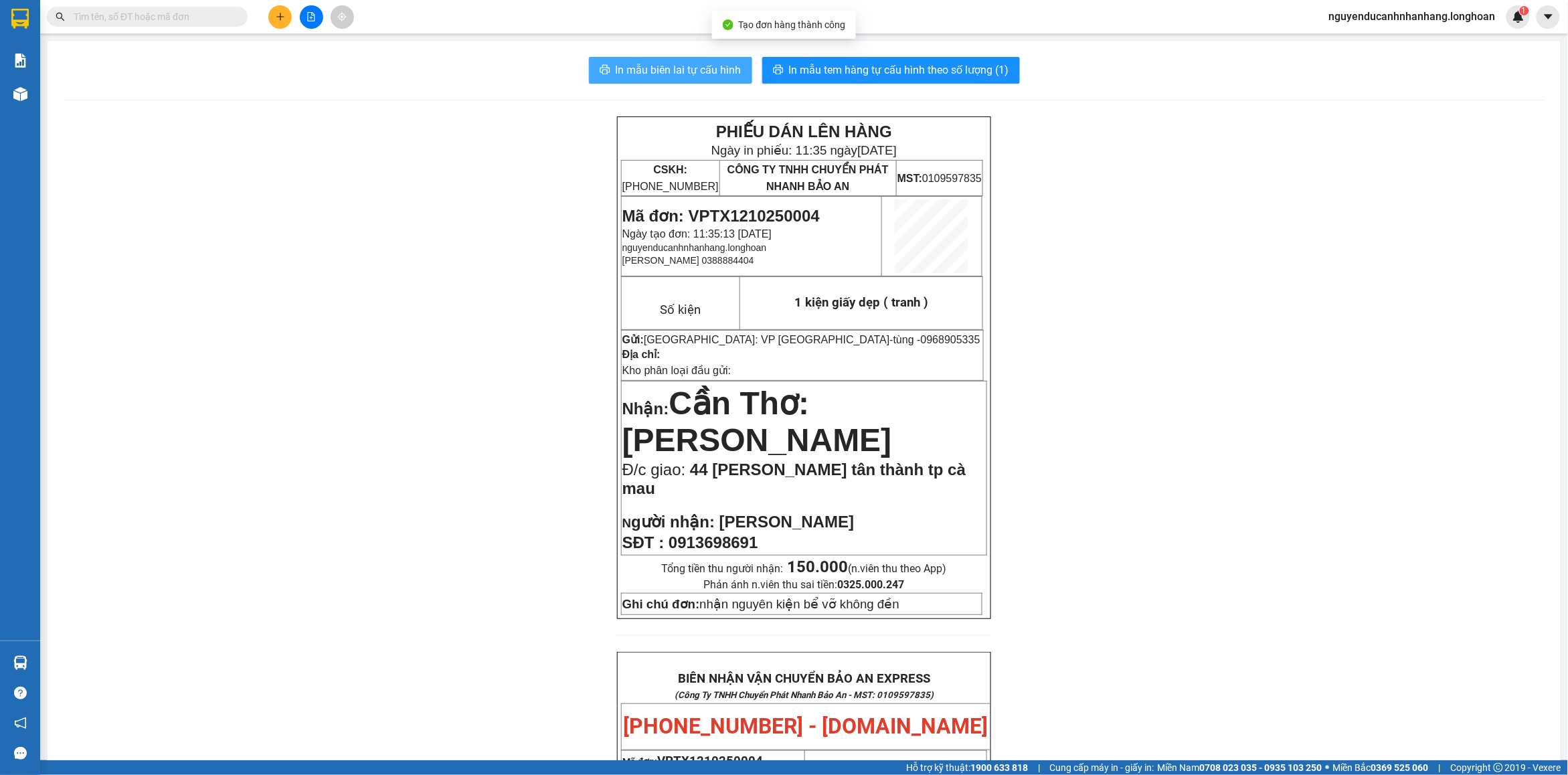
click at [689, 78] on span "In mẫu biên lai tự cấu hình" at bounding box center [678, 70] width 126 height 17
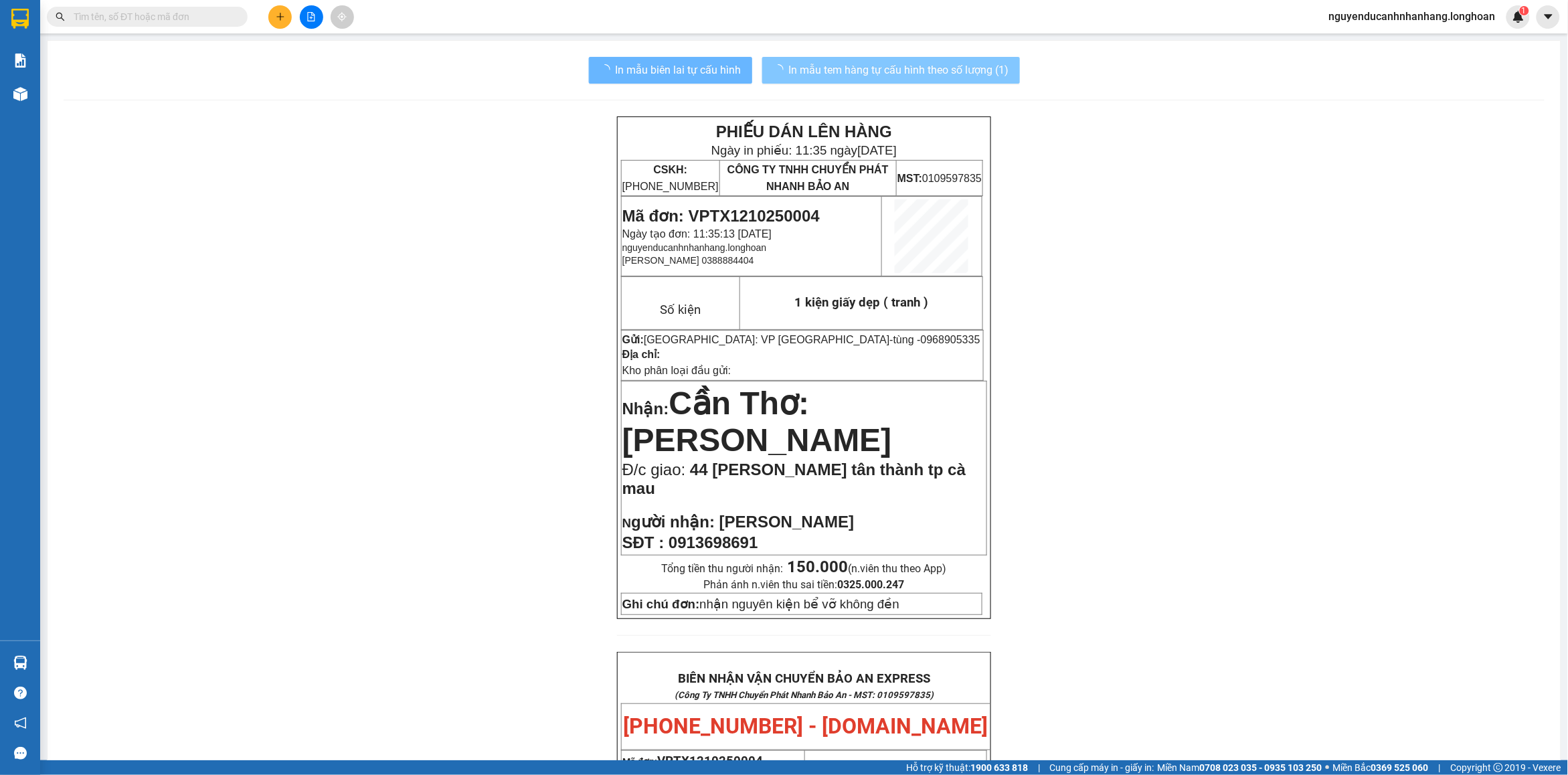
click at [888, 58] on button "In mẫu tem hàng tự cấu hình theo số lượng (1)" at bounding box center [891, 70] width 258 height 27
